Goal: Task Accomplishment & Management: Manage account settings

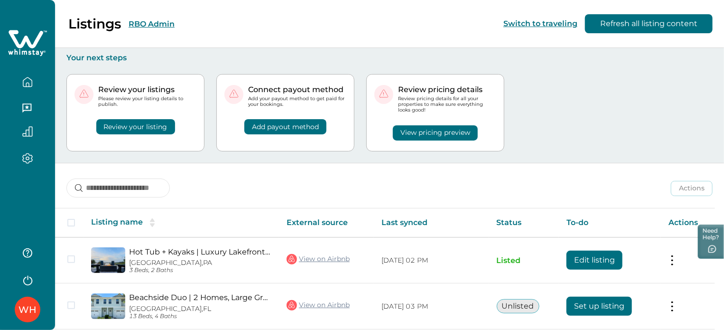
click at [24, 327] on div "WH" at bounding box center [27, 283] width 55 height 94
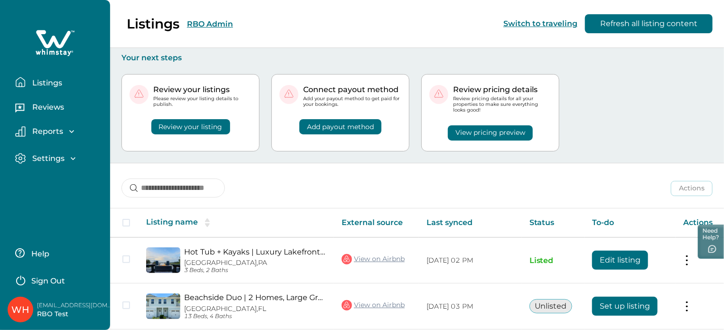
click at [76, 301] on p "[EMAIL_ADDRESS][DOMAIN_NAME]" at bounding box center [75, 304] width 76 height 9
copy p "[EMAIL_ADDRESS][DOMAIN_NAME]"
click at [55, 285] on p "Sign Out" at bounding box center [48, 280] width 34 height 9
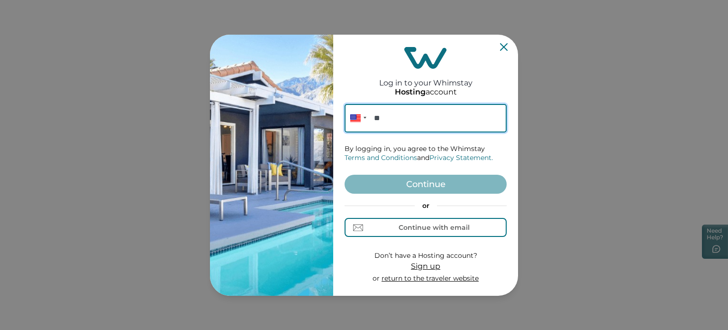
paste input "**********"
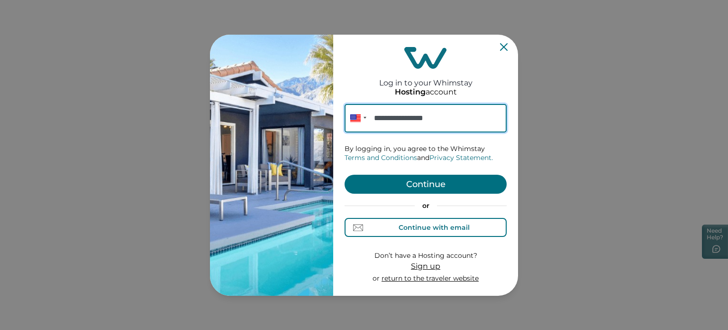
type input "**********"
click at [425, 229] on div "Continue with email" at bounding box center [434, 227] width 71 height 8
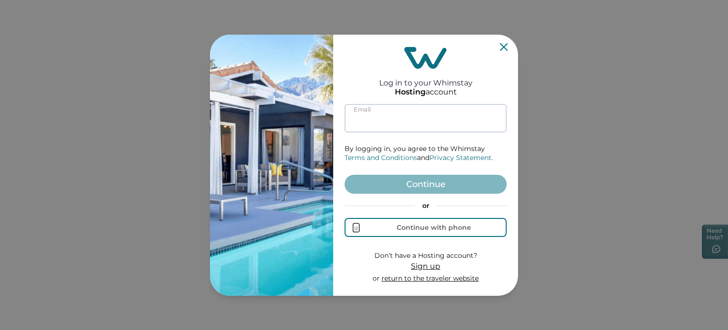
click at [395, 119] on input at bounding box center [426, 118] width 162 height 28
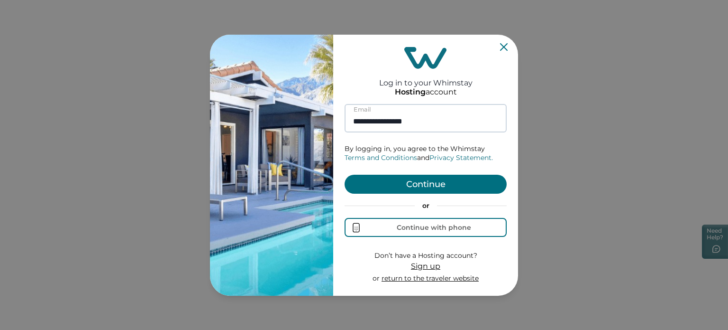
type input "**********"
click at [345, 175] on button "Continue" at bounding box center [426, 184] width 162 height 19
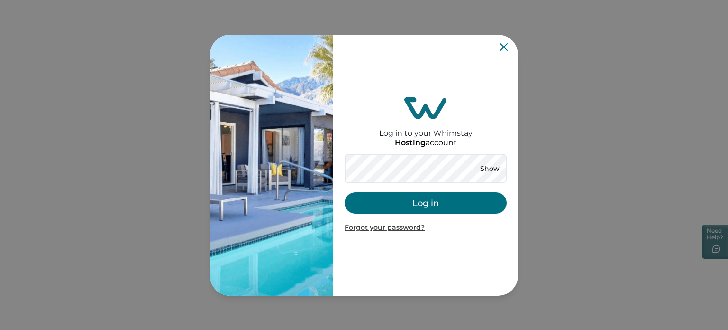
click at [411, 195] on button "Log in" at bounding box center [426, 202] width 162 height 21
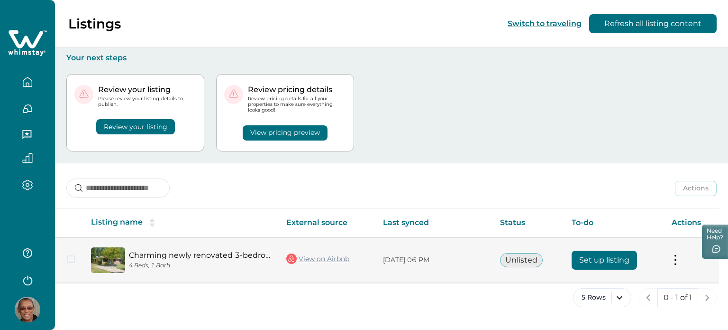
click at [595, 267] on button "Set up listing" at bounding box center [604, 259] width 65 height 19
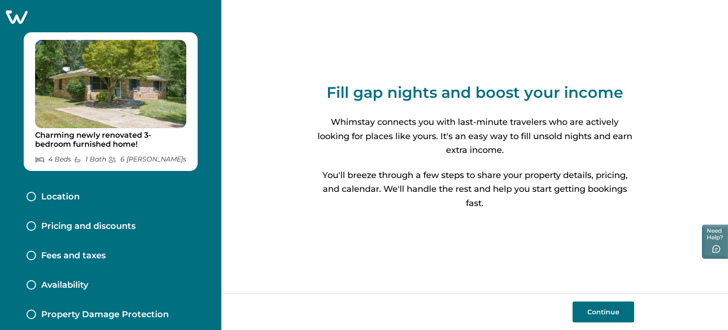
click at [11, 15] on icon at bounding box center [17, 16] width 22 height 13
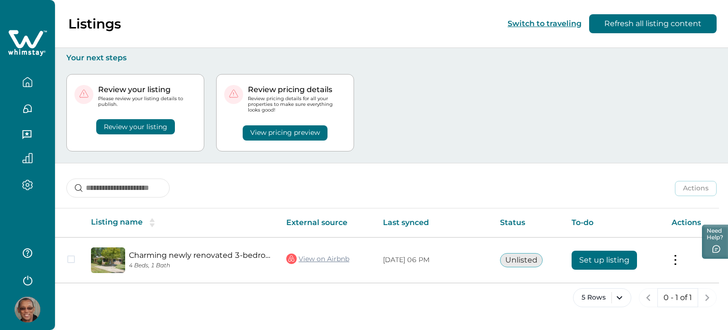
click at [29, 303] on img at bounding box center [28, 309] width 26 height 26
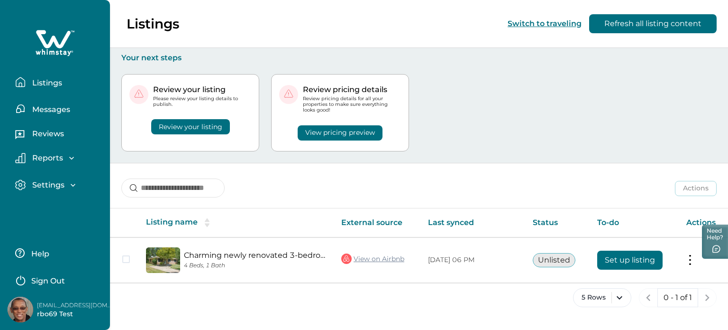
click at [68, 305] on p "[EMAIL_ADDRESS][DOMAIN_NAME]" at bounding box center [75, 304] width 76 height 9
copy p "[EMAIL_ADDRESS][DOMAIN_NAME]"
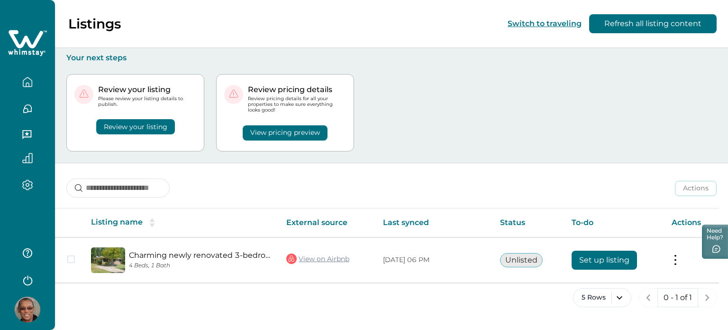
click at [269, 212] on th "Listing name" at bounding box center [180, 222] width 195 height 29
click at [560, 318] on div "5 Rows 0 - 1 of 1" at bounding box center [391, 305] width 673 height 34
